Goal: Complete application form: Complete application form

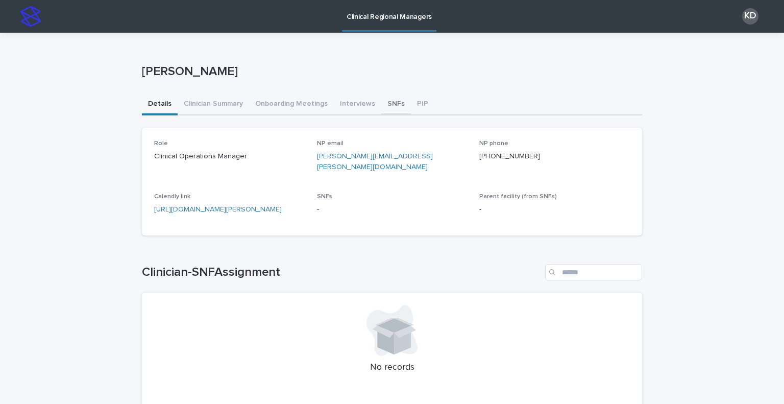
click at [384, 101] on button "SNFs" at bounding box center [396, 104] width 30 height 21
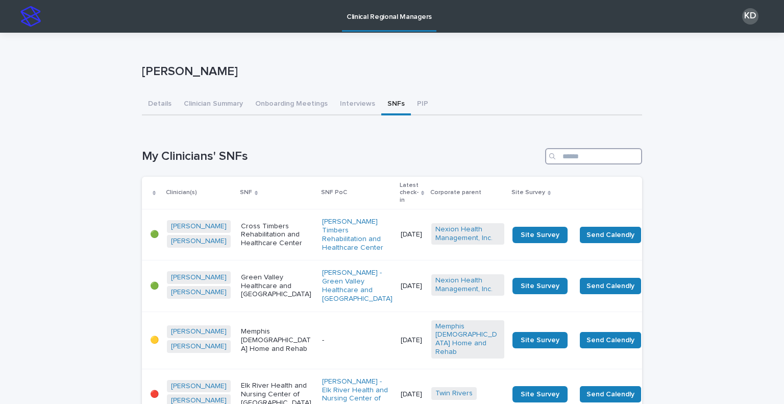
drag, startPoint x: 569, startPoint y: 162, endPoint x: 572, endPoint y: 156, distance: 7.1
click at [570, 161] on input "Search" at bounding box center [593, 156] width 97 height 16
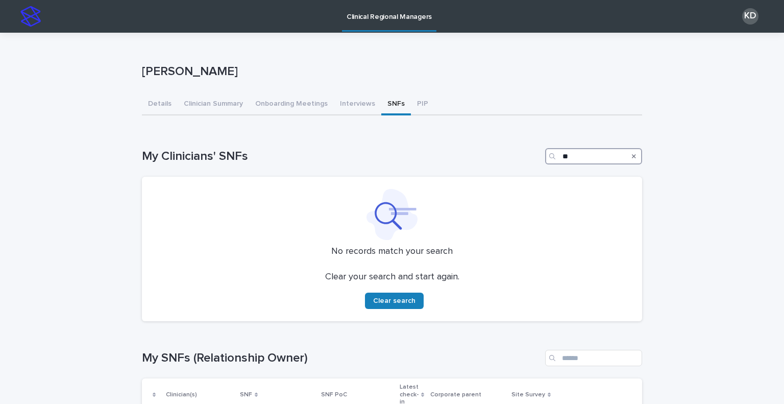
type input "*"
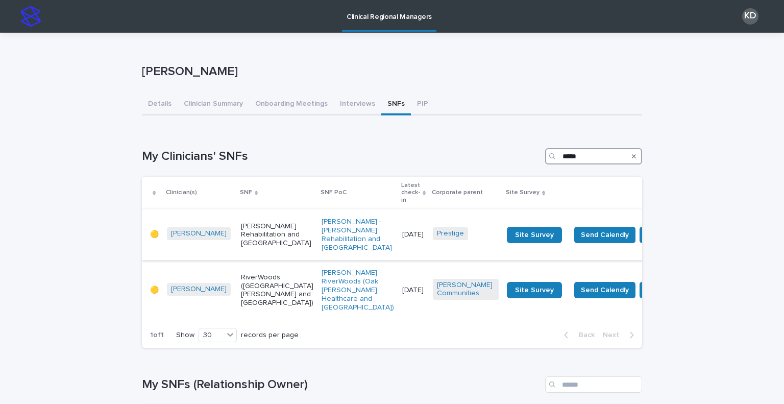
type input "*****"
click at [244, 257] on td "[PERSON_NAME] Rehabilitation and [GEOGRAPHIC_DATA]" at bounding box center [277, 234] width 81 height 51
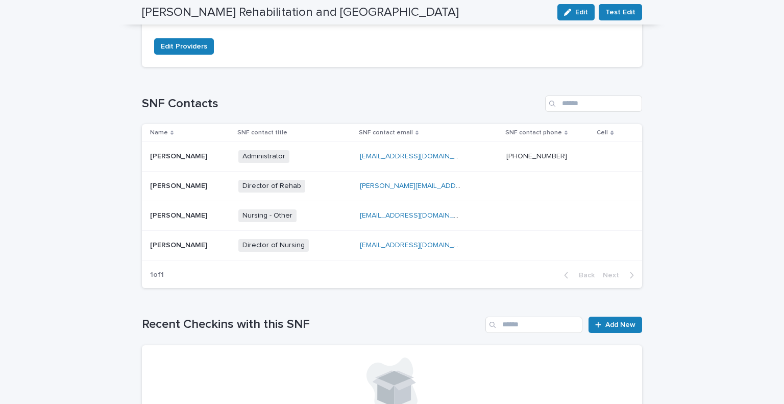
scroll to position [459, 0]
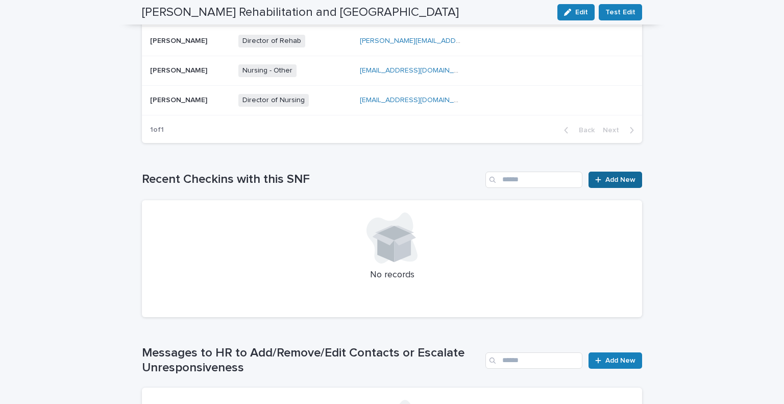
click at [610, 181] on span "Add New" at bounding box center [620, 179] width 30 height 7
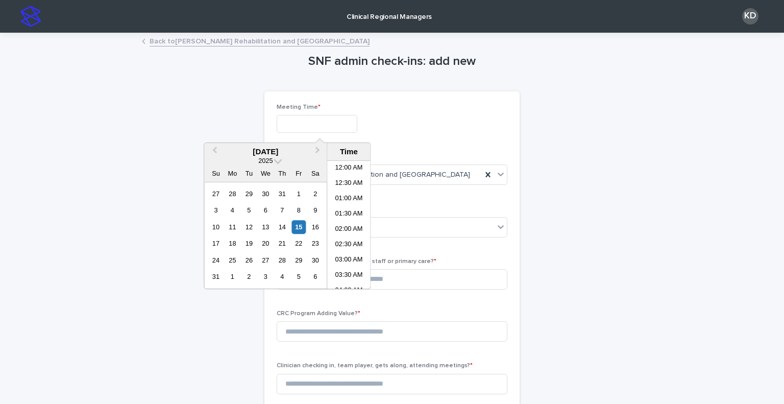
click at [322, 117] on input "text" at bounding box center [317, 124] width 81 height 18
click at [356, 209] on li "11:30 AM" at bounding box center [348, 209] width 43 height 15
type input "**********"
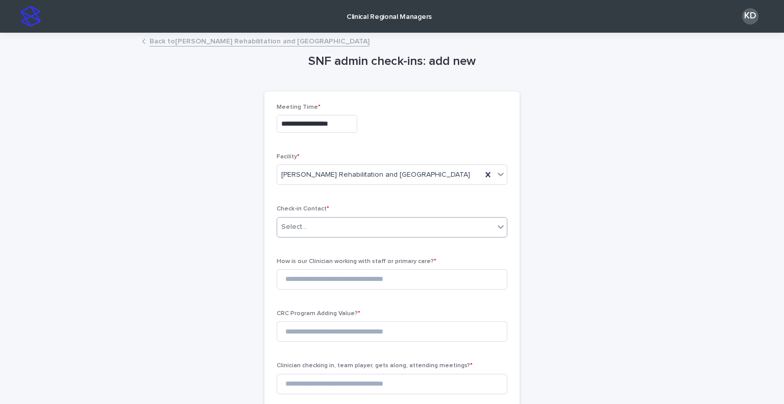
click at [354, 226] on div "Select..." at bounding box center [385, 226] width 217 height 17
type input "*"
type input "*********"
click at [329, 249] on div "[PERSON_NAME] - [PERSON_NAME] Rehabilitation and [GEOGRAPHIC_DATA]" at bounding box center [388, 246] width 230 height 18
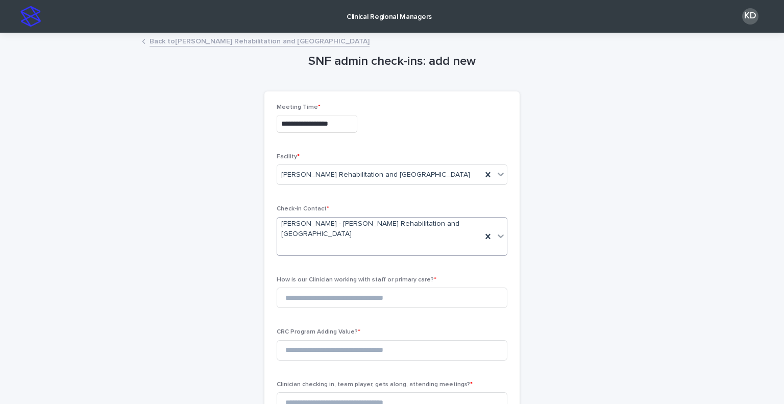
click at [326, 278] on span "How is our Clinician working with staff or primary care? *" at bounding box center [357, 280] width 160 height 6
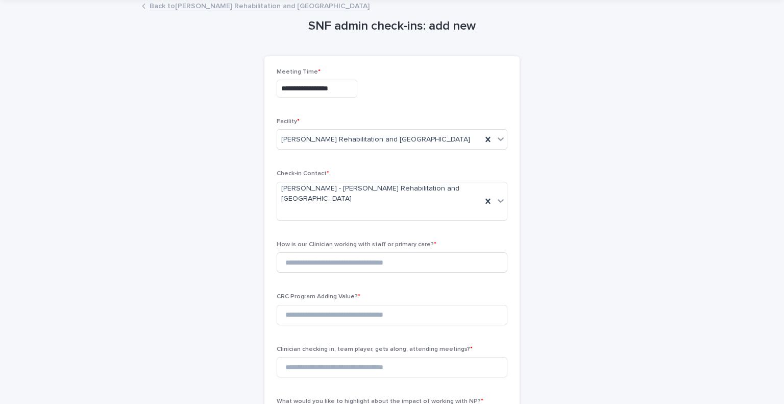
scroll to position [51, 0]
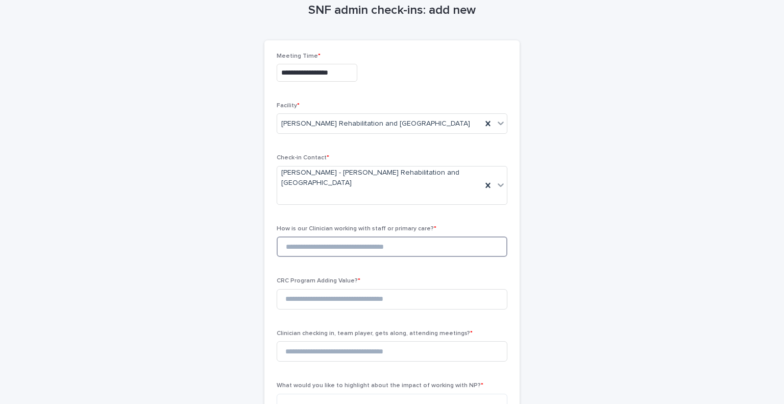
click at [310, 252] on input at bounding box center [392, 246] width 231 height 20
type input "*"
click at [314, 301] on input at bounding box center [392, 299] width 231 height 20
type input "*"
click at [326, 352] on input "*" at bounding box center [392, 351] width 231 height 20
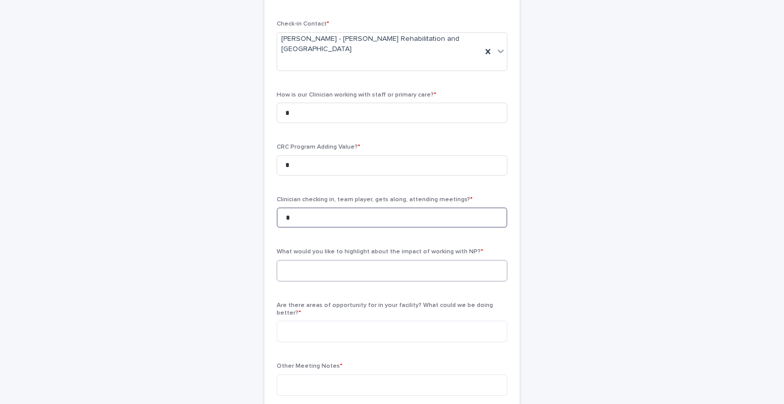
scroll to position [204, 0]
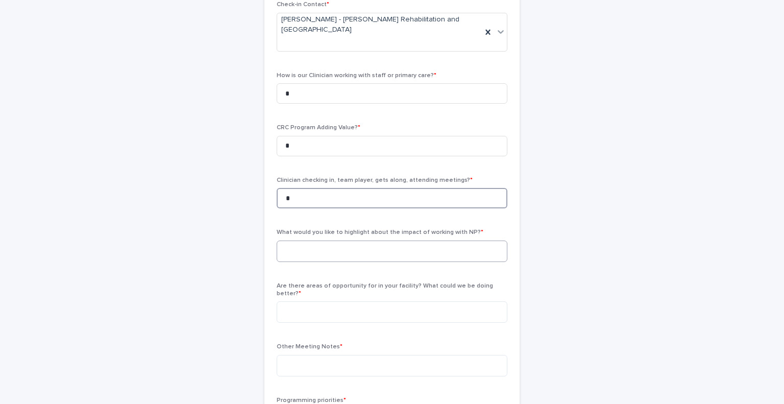
type input "*"
click at [328, 250] on textarea at bounding box center [392, 251] width 231 height 22
paste textarea "**********"
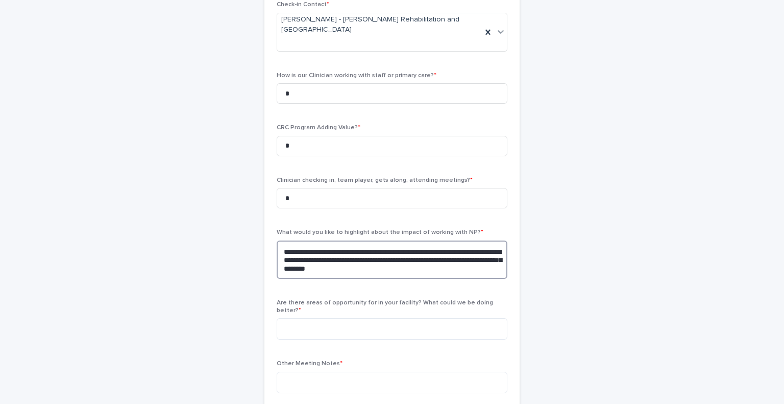
scroll to position [255, 0]
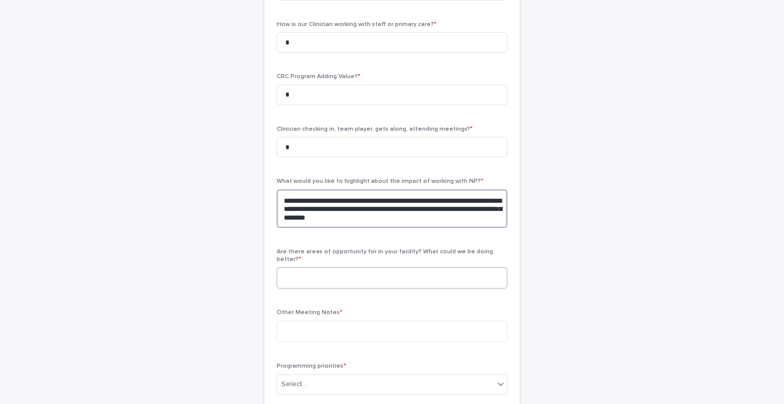
type textarea "**********"
click at [354, 269] on textarea at bounding box center [392, 278] width 231 height 22
type textarea "***"
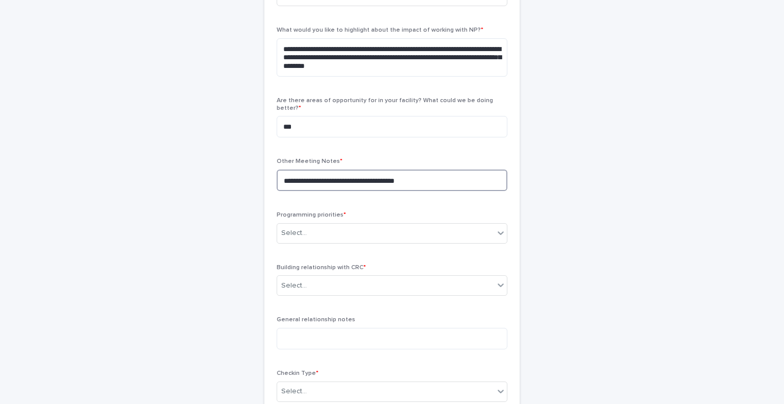
scroll to position [408, 0]
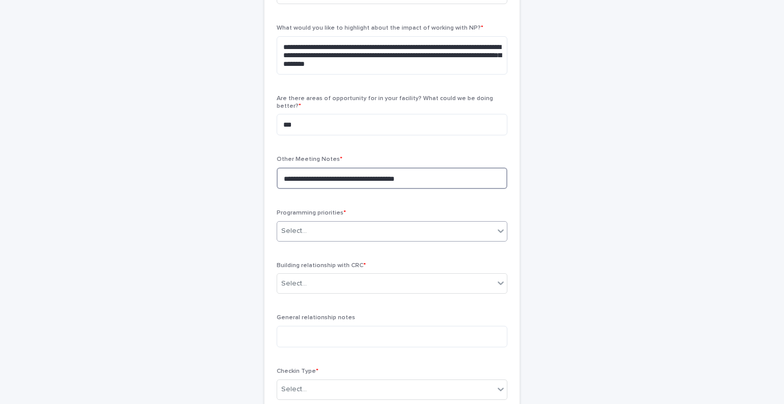
type textarea "**********"
click at [340, 228] on div "Select..." at bounding box center [385, 231] width 217 height 17
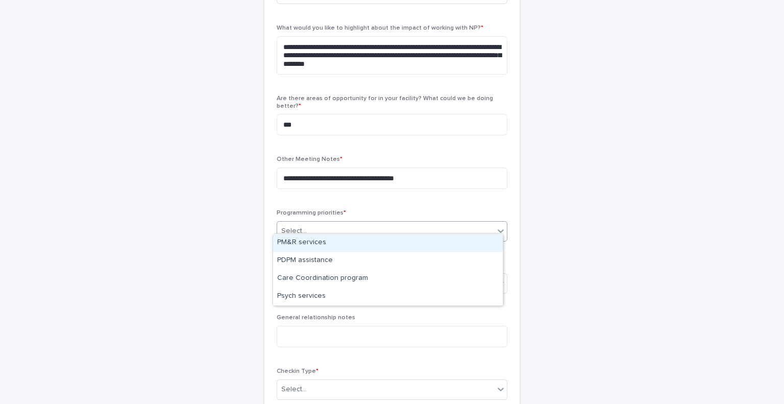
click at [333, 247] on div "PM&R services" at bounding box center [388, 243] width 230 height 18
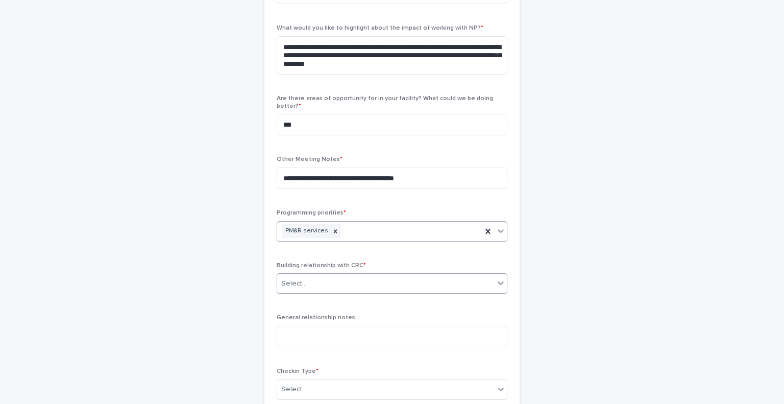
click at [339, 276] on div "Select..." at bounding box center [385, 283] width 217 height 17
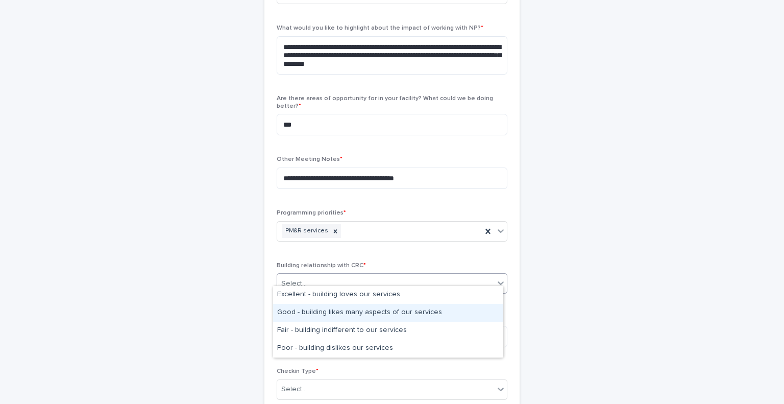
click at [340, 304] on div "Good - building likes many aspects of our services" at bounding box center [388, 313] width 230 height 18
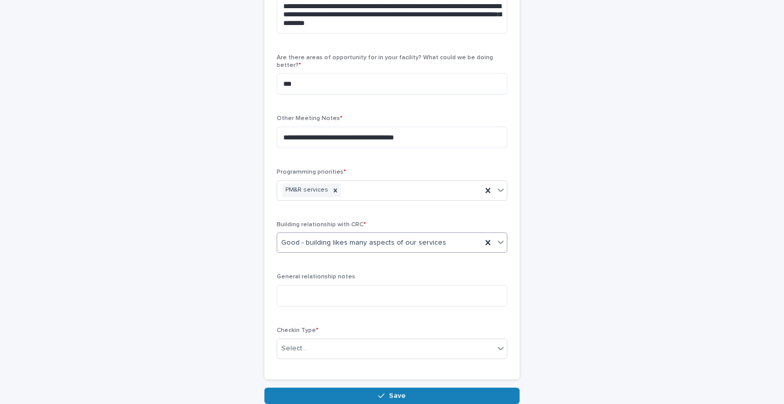
scroll to position [510, 0]
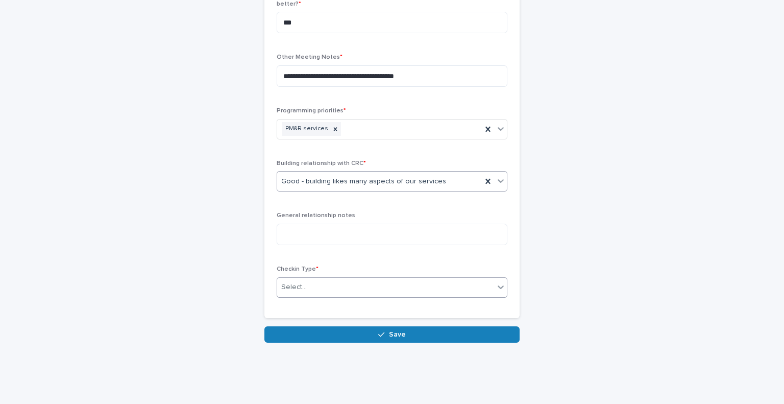
click at [325, 279] on div "Select..." at bounding box center [385, 287] width 217 height 17
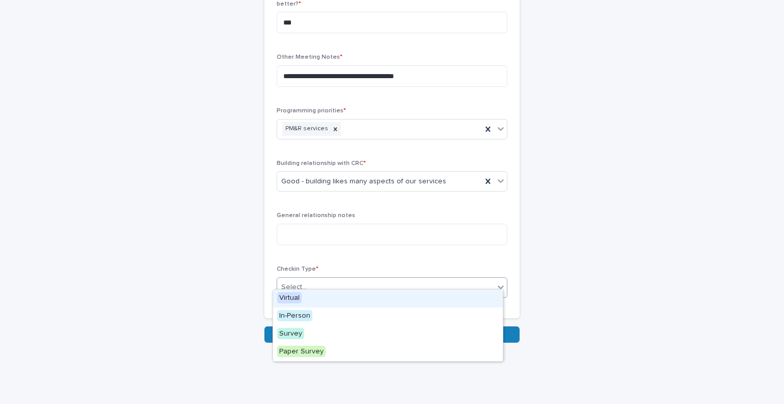
click at [324, 296] on div "Virtual" at bounding box center [388, 298] width 230 height 18
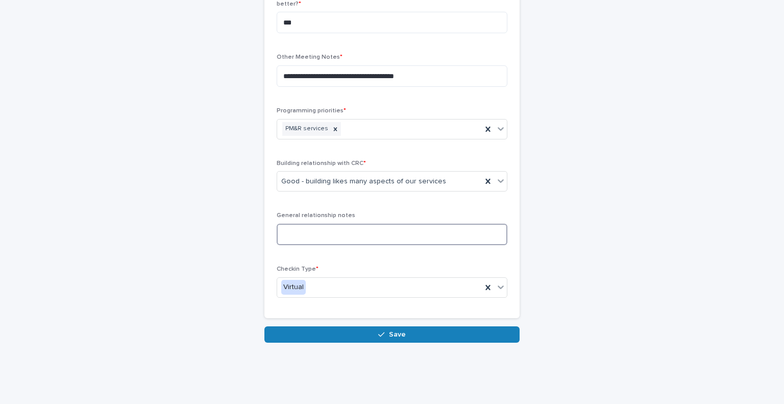
click at [326, 232] on textarea at bounding box center [392, 235] width 231 height 22
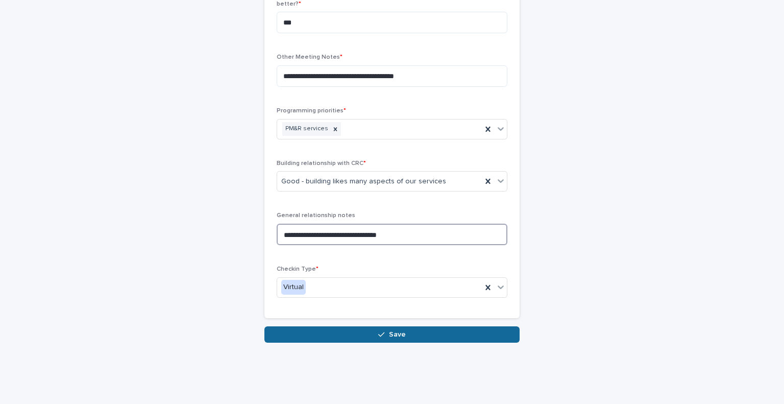
type textarea "**********"
click at [339, 329] on button "Save" at bounding box center [391, 334] width 255 height 16
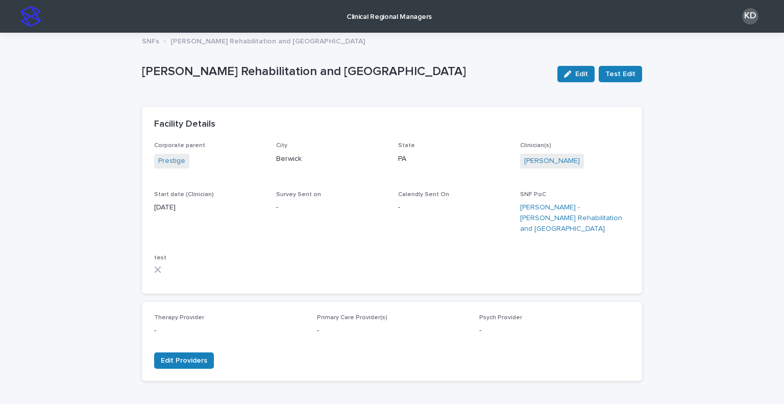
click at [30, 13] on img at bounding box center [30, 16] width 20 height 20
